Goal: Information Seeking & Learning: Learn about a topic

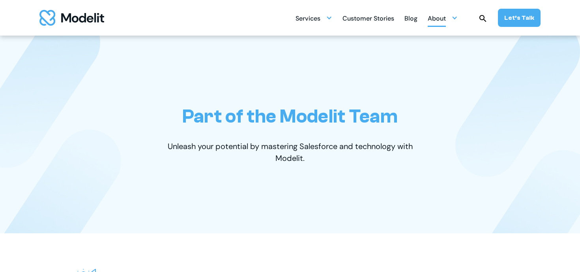
click at [444, 19] on div "About" at bounding box center [437, 18] width 18 height 15
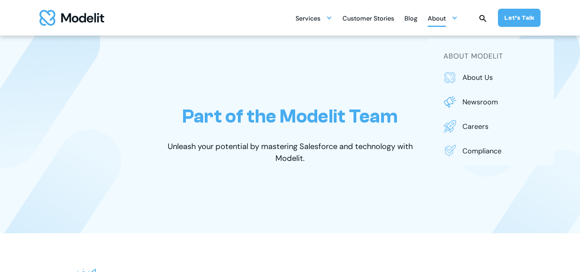
click at [476, 117] on div "About us Newsroom Careers Compliance" at bounding box center [491, 114] width 95 height 86
click at [473, 126] on p "Careers" at bounding box center [501, 126] width 76 height 10
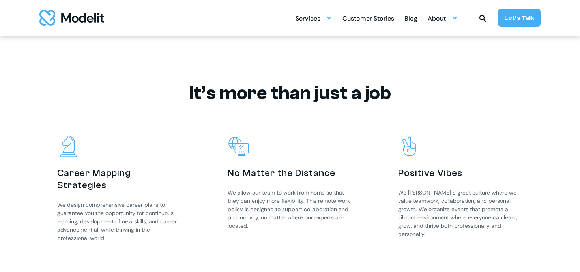
scroll to position [856, 0]
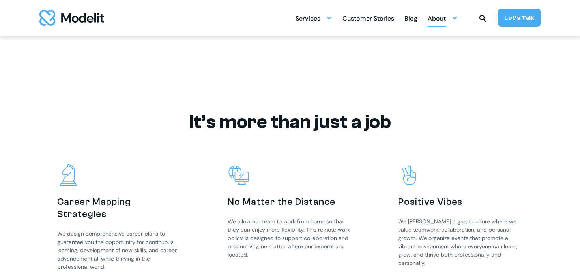
click at [450, 17] on div "About" at bounding box center [443, 17] width 30 height 15
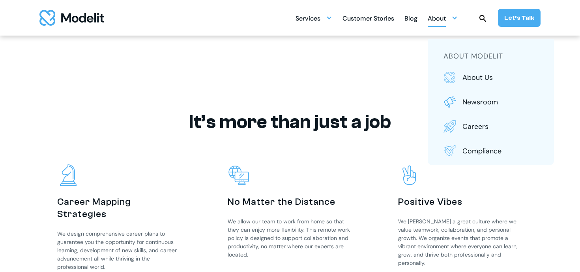
click at [371, 120] on h2 "It’s more than just a job" at bounding box center [290, 122] width 490 height 23
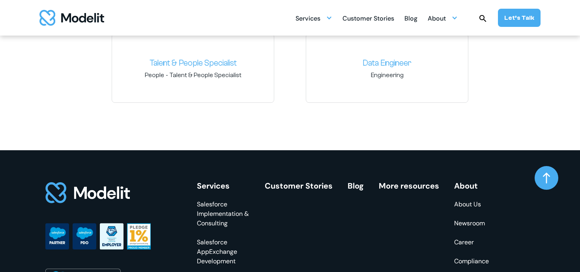
scroll to position [1132, 0]
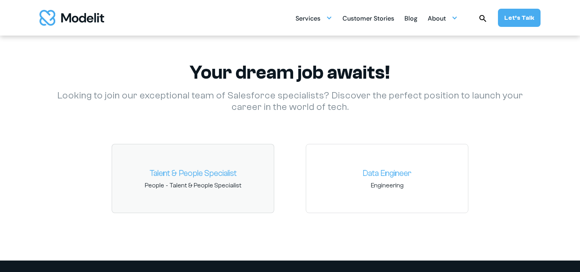
click at [203, 167] on link "Talent & People Specialist" at bounding box center [192, 173] width 149 height 13
drag, startPoint x: 203, startPoint y: 167, endPoint x: 242, endPoint y: 115, distance: 64.6
click at [242, 115] on div "Your dream job awaits! Looking to join our exceptional team of Salesforce speci…" at bounding box center [290, 141] width 490 height 238
click at [362, 164] on div "Data Engineer Engineering" at bounding box center [387, 178] width 163 height 69
click at [377, 172] on link "Data Engineer" at bounding box center [387, 173] width 149 height 13
